Goal: Task Accomplishment & Management: Use online tool/utility

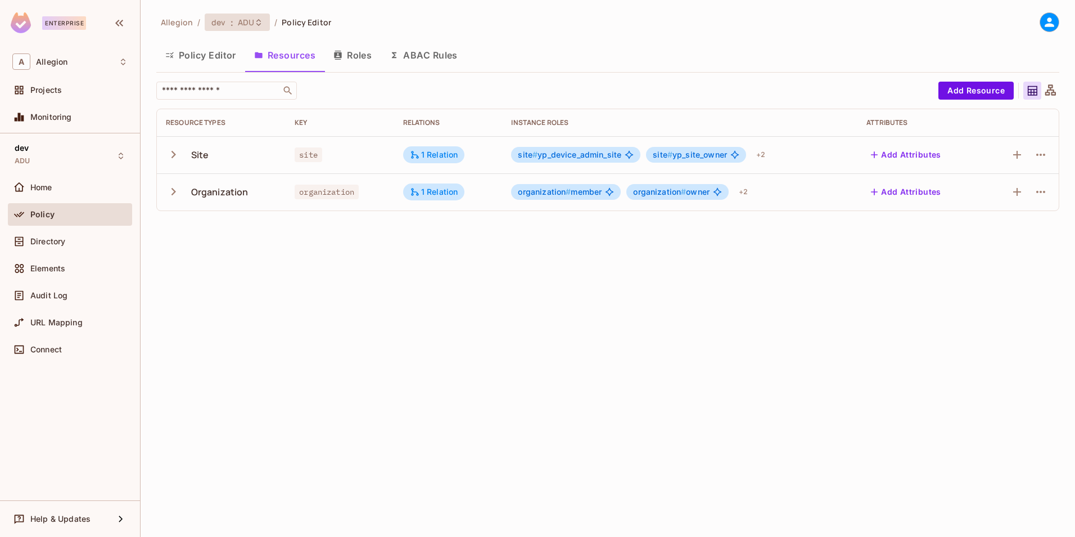
click at [247, 25] on span "ADU" at bounding box center [246, 22] width 16 height 11
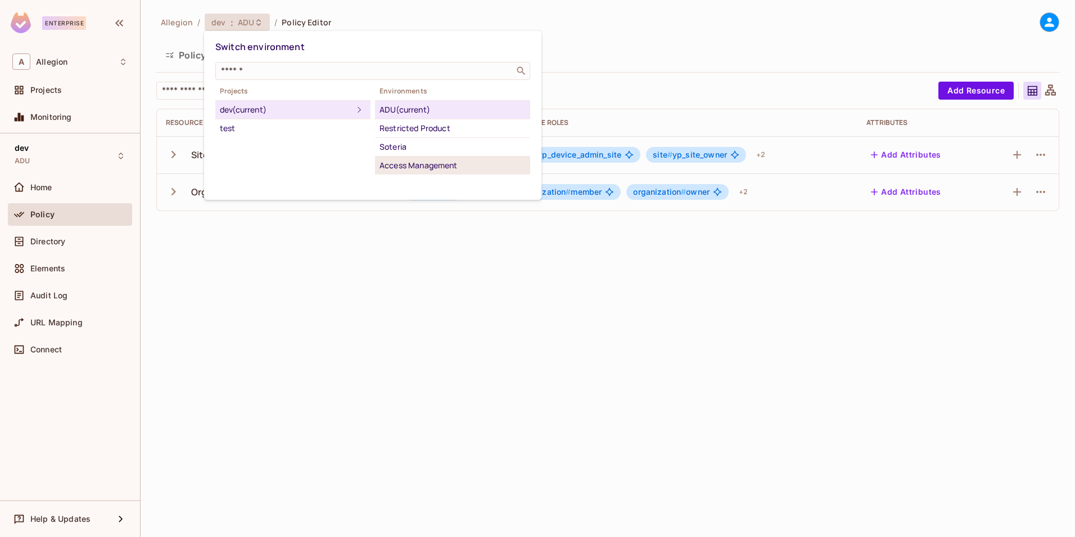
click at [421, 163] on div "Access Management" at bounding box center [453, 165] width 146 height 13
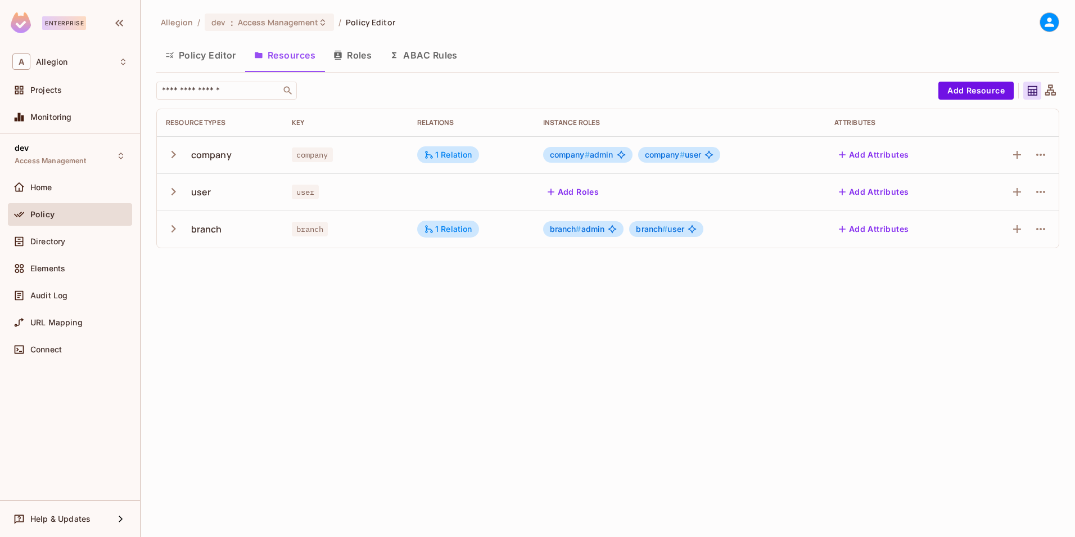
click at [172, 154] on icon "button" at bounding box center [173, 154] width 15 height 15
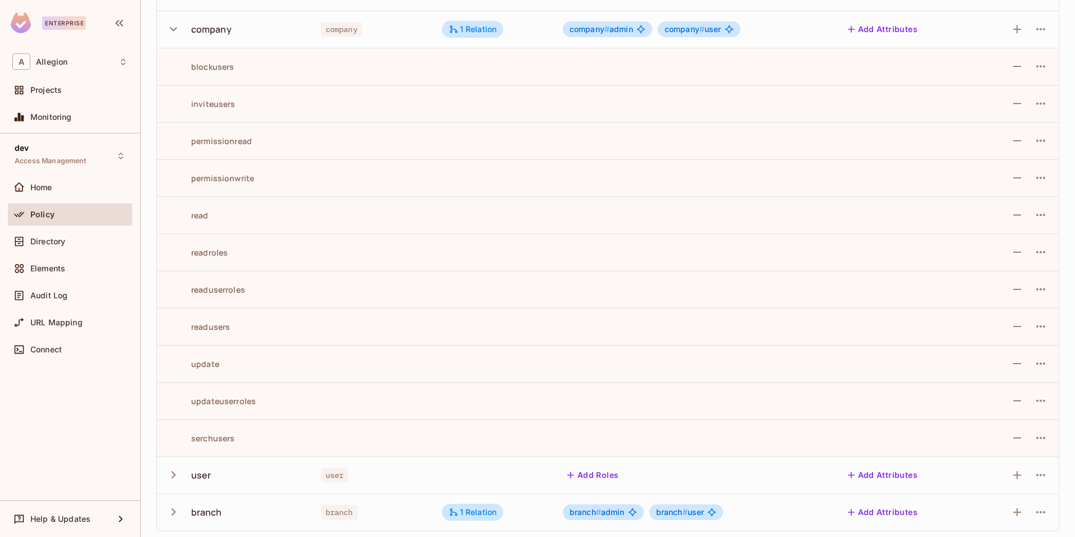
scroll to position [129, 0]
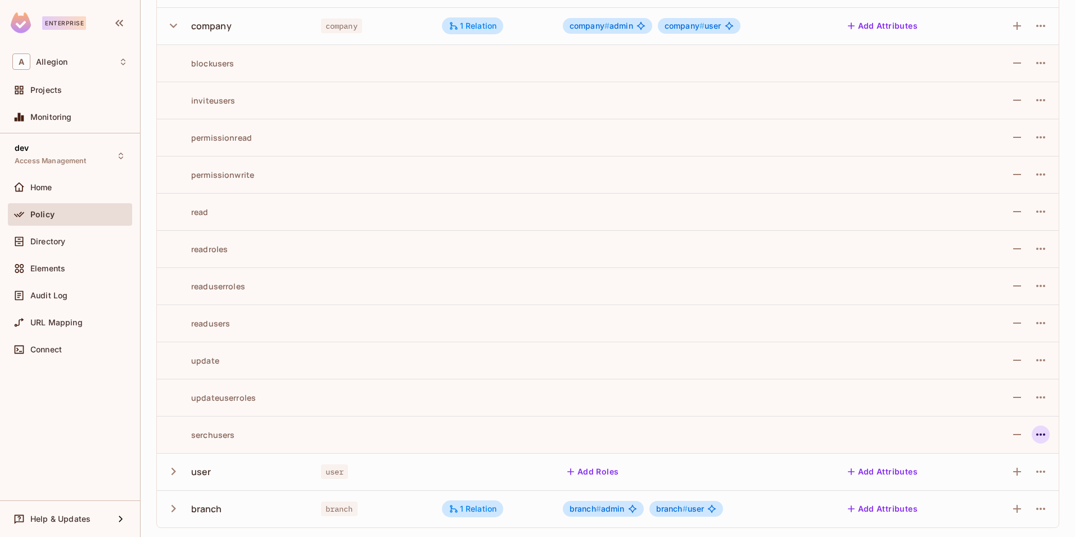
click at [1034, 431] on icon "button" at bounding box center [1040, 433] width 13 height 13
click at [992, 456] on div "Edit Action" at bounding box center [990, 459] width 42 height 11
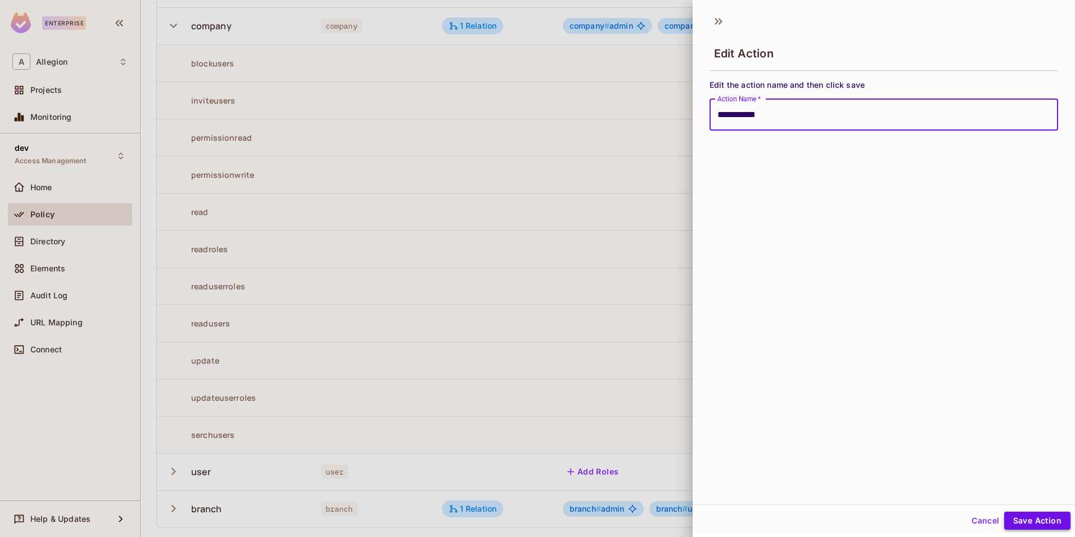
click at [1015, 519] on button "Save Action" at bounding box center [1037, 520] width 66 height 18
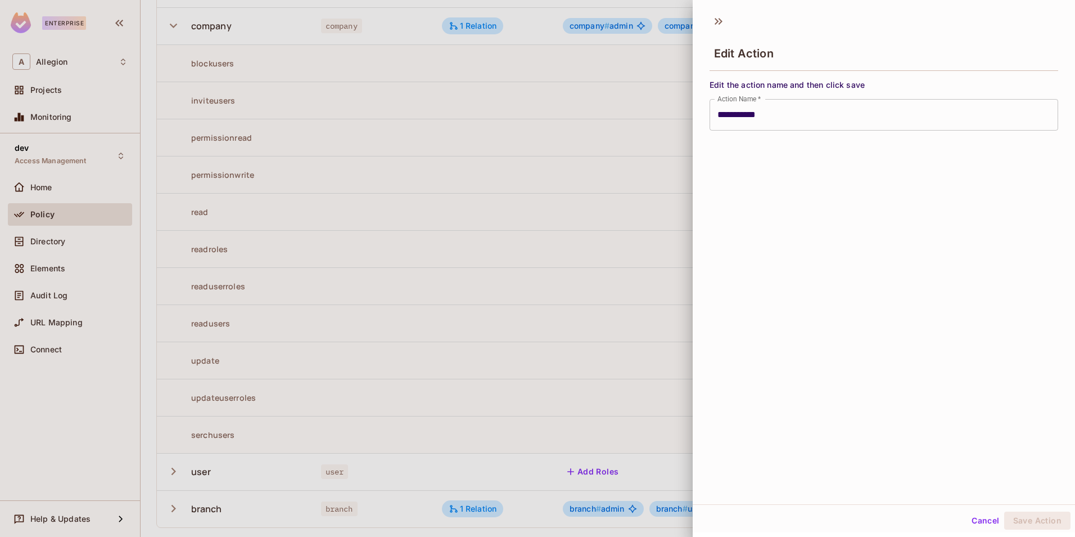
type input "**********"
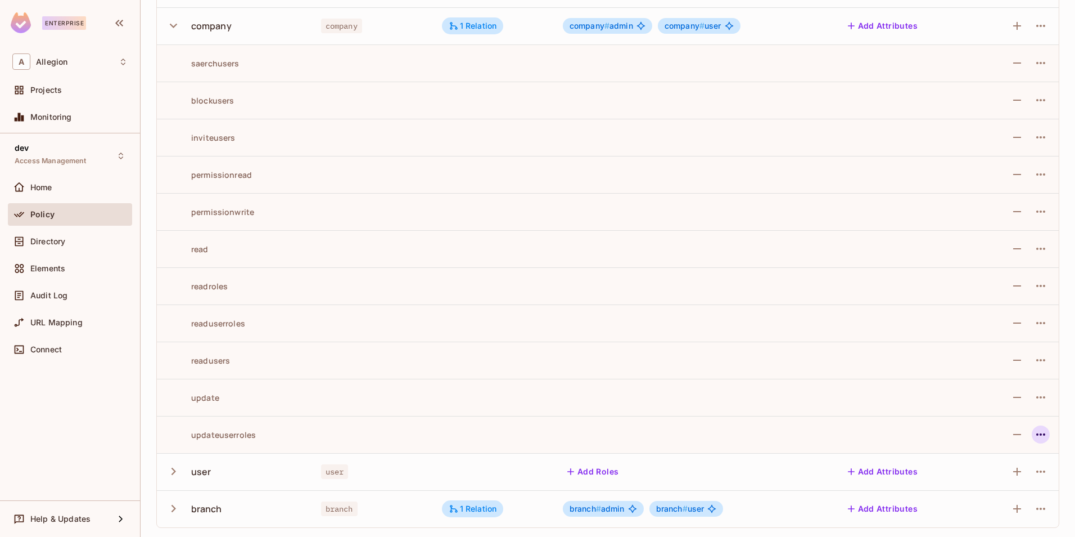
click at [1034, 432] on icon "button" at bounding box center [1040, 433] width 13 height 13
click at [770, 376] on div at bounding box center [537, 268] width 1075 height 537
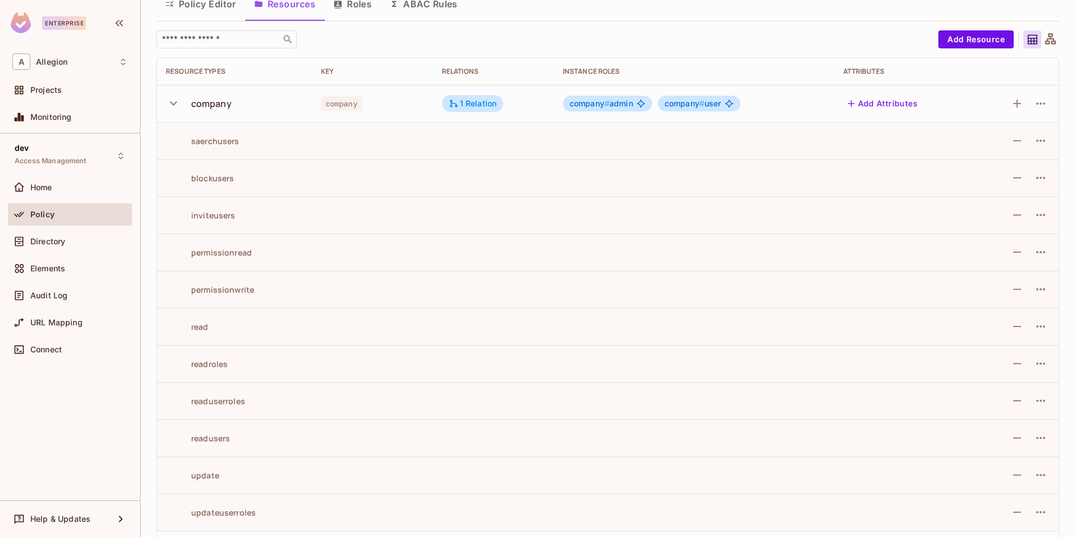
scroll to position [16, 0]
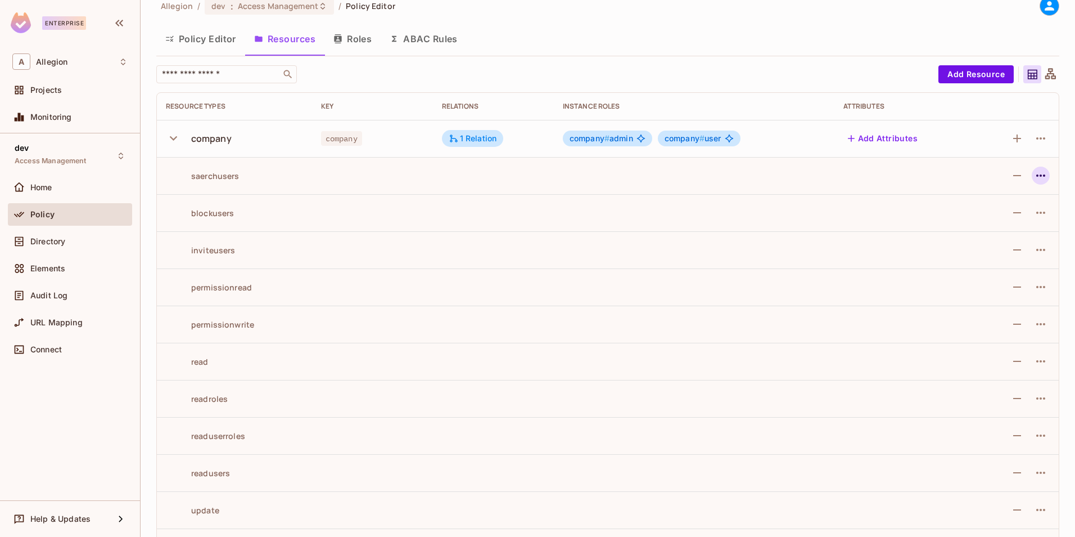
click at [1036, 174] on icon "button" at bounding box center [1040, 175] width 13 height 13
click at [983, 200] on div "Edit Action" at bounding box center [990, 201] width 42 height 11
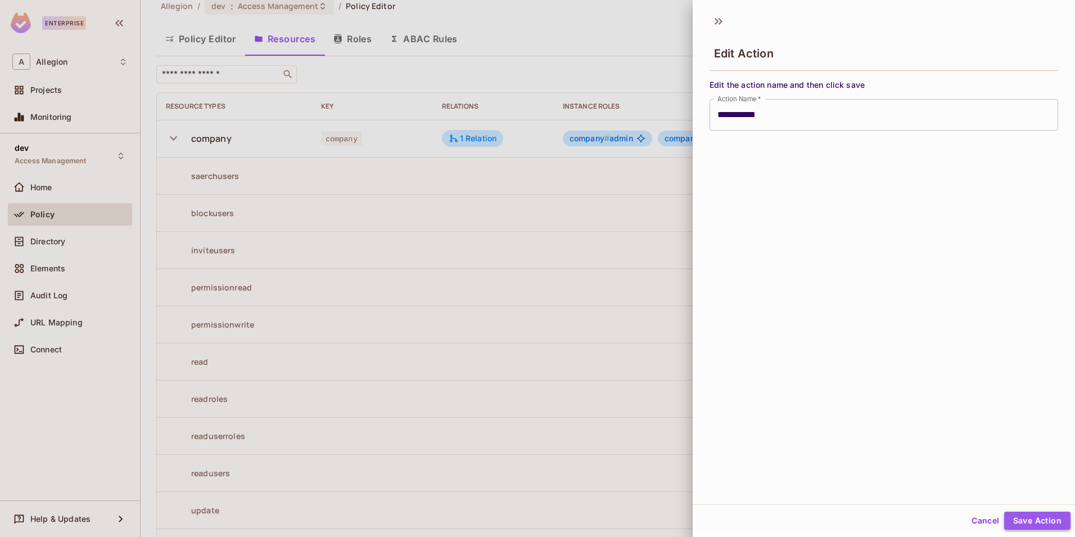
click at [1024, 519] on button "Save Action" at bounding box center [1037, 520] width 66 height 18
type input "**********"
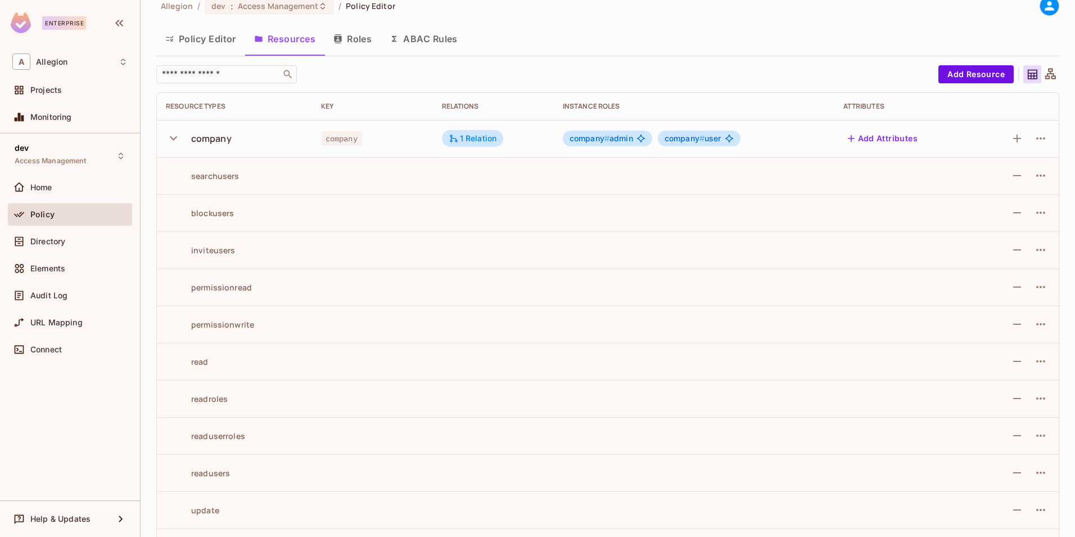
click at [206, 39] on button "Policy Editor" at bounding box center [200, 39] width 89 height 28
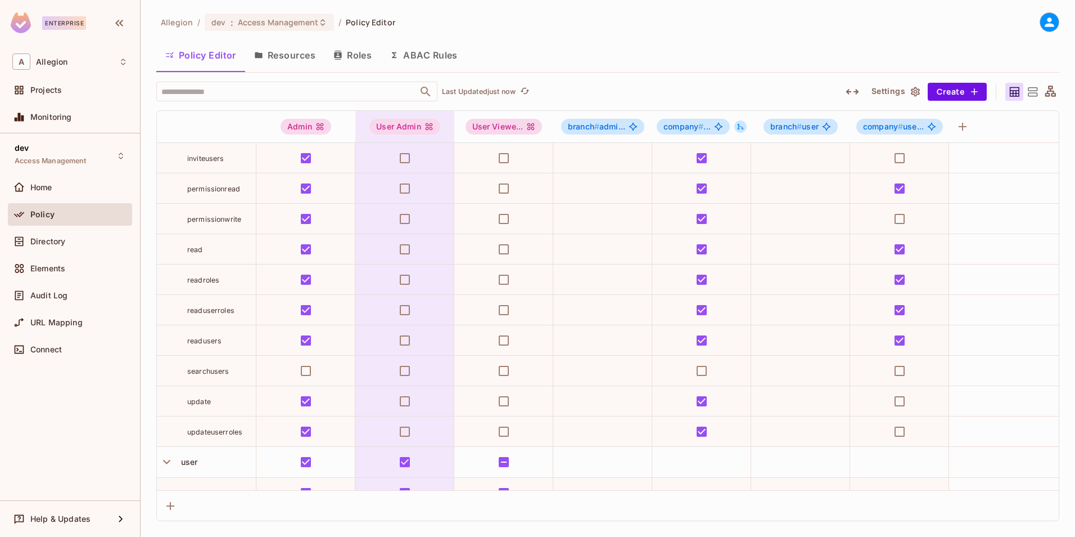
scroll to position [394, 0]
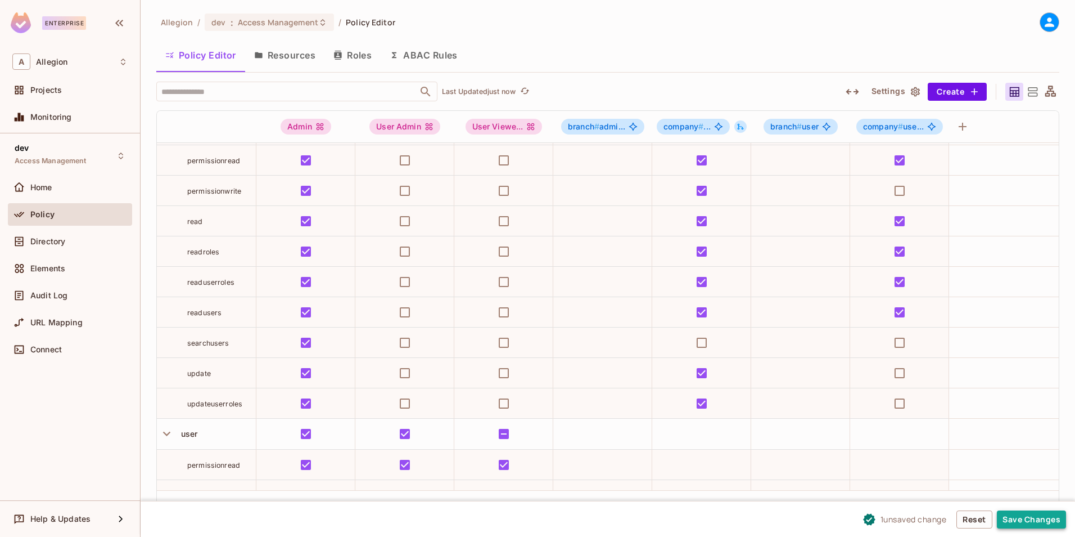
click at [1019, 519] on button "Save Changes" at bounding box center [1031, 519] width 69 height 18
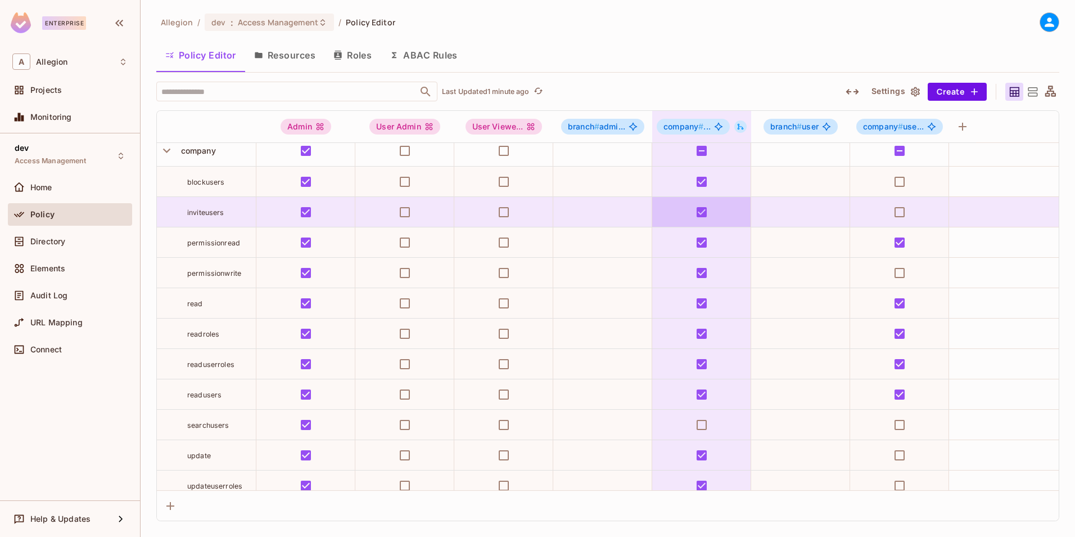
scroll to position [337, 0]
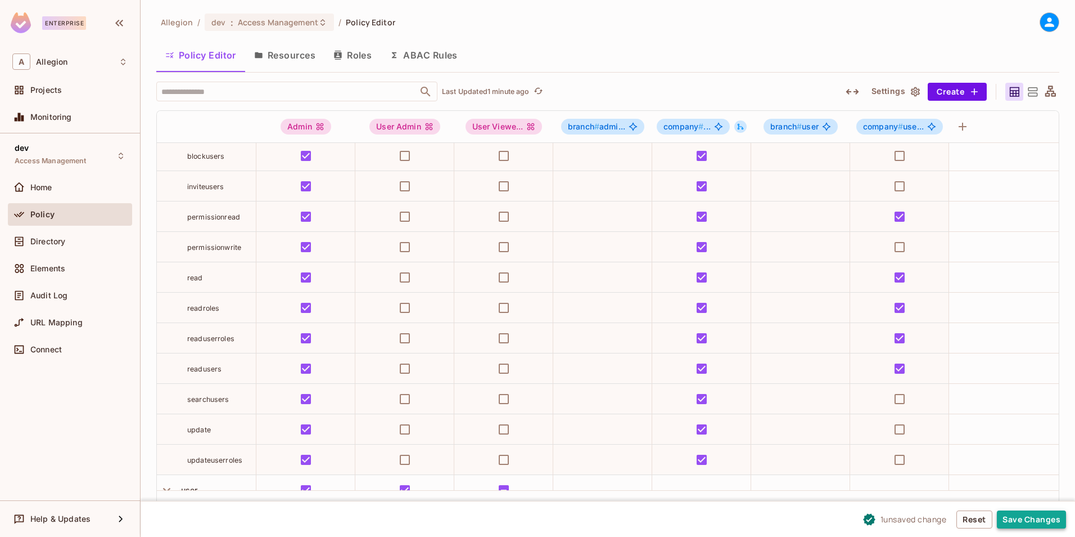
click at [1019, 520] on button "Save Changes" at bounding box center [1031, 519] width 69 height 18
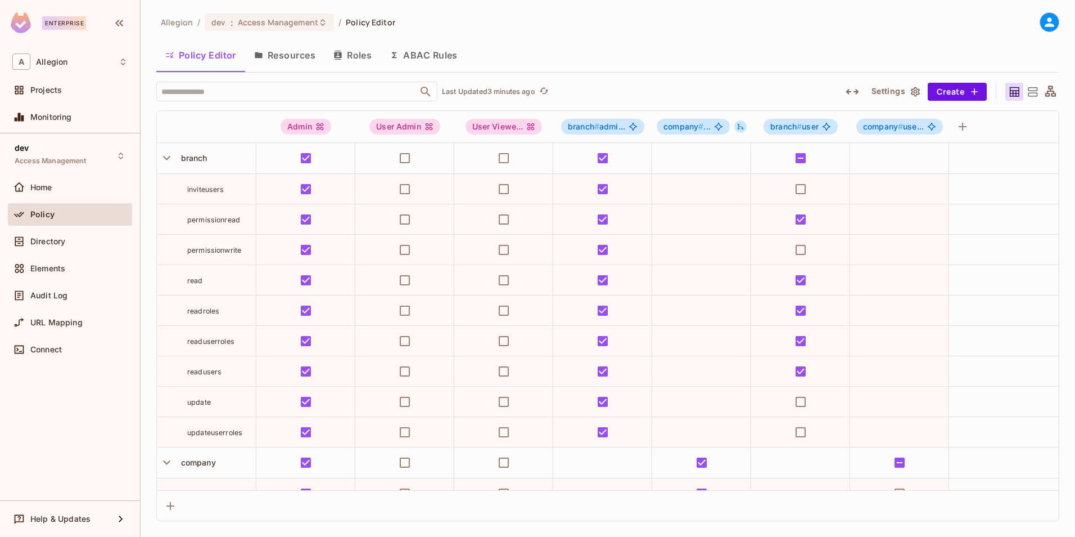
scroll to position [422, 0]
